Goal: Task Accomplishment & Management: Complete application form

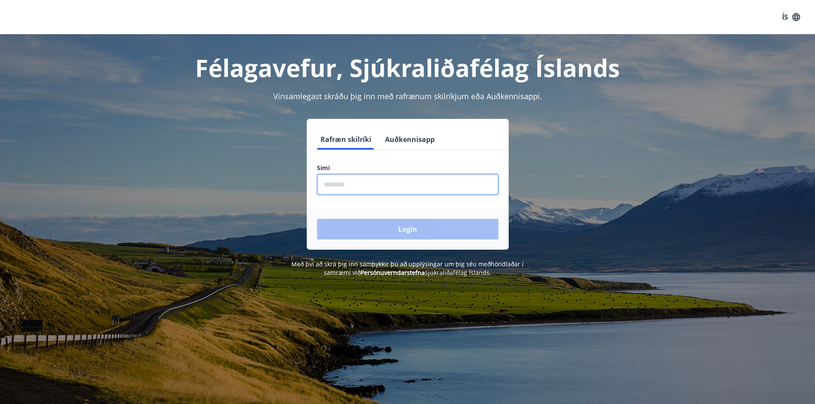
click at [354, 185] on input "phone" at bounding box center [407, 184] width 181 height 21
type input "********"
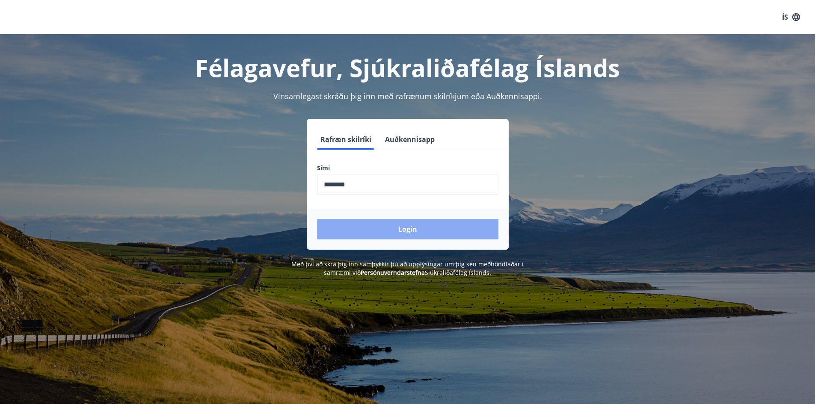
click at [412, 230] on button "Login" at bounding box center [407, 229] width 181 height 21
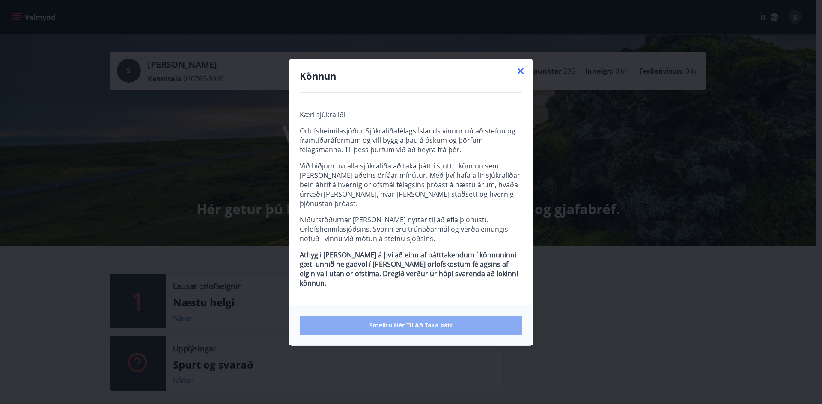
click at [448, 316] on button "Smelltu hér til að taka þátt" at bounding box center [411, 326] width 222 height 20
